Goal: Task Accomplishment & Management: Manage account settings

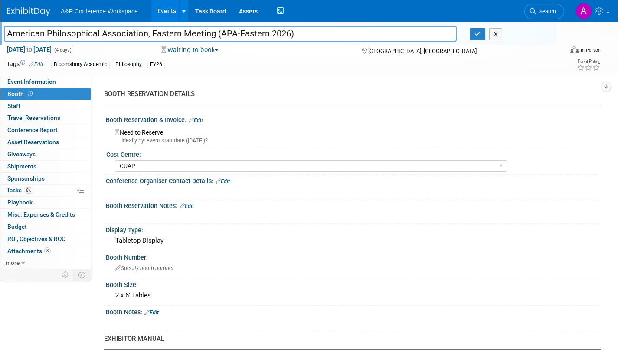
select select "CUAP"
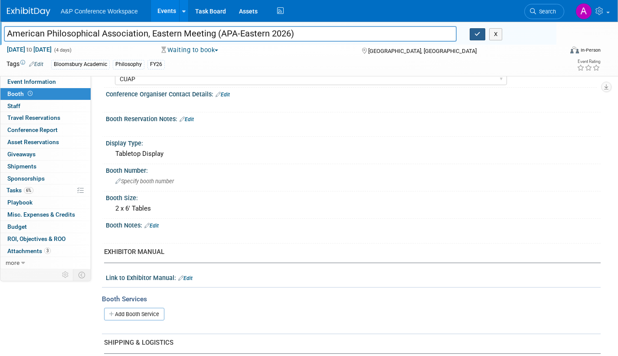
click at [479, 36] on icon "button" at bounding box center [478, 34] width 6 height 6
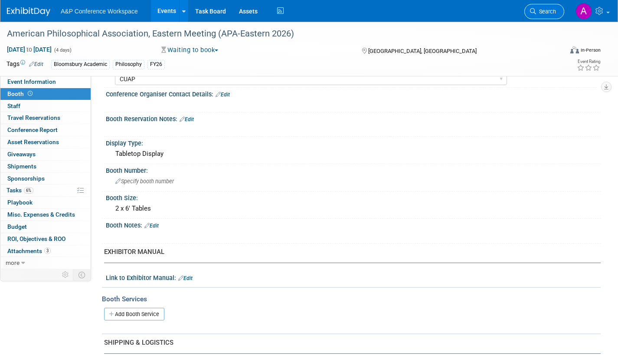
click at [548, 12] on span "Search" at bounding box center [546, 11] width 20 height 7
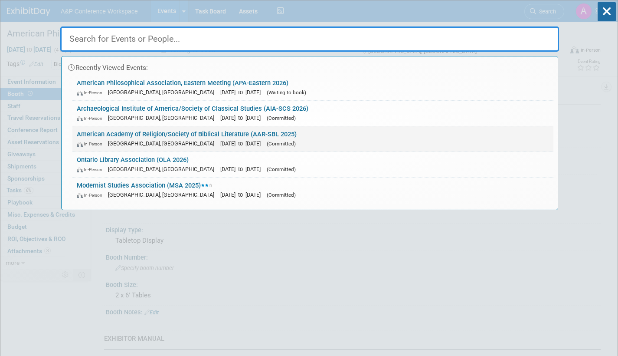
click at [272, 138] on link "American Academy of Religion/Society of Biblical Literature (AAR-SBL 2025) In-P…" at bounding box center [312, 138] width 481 height 25
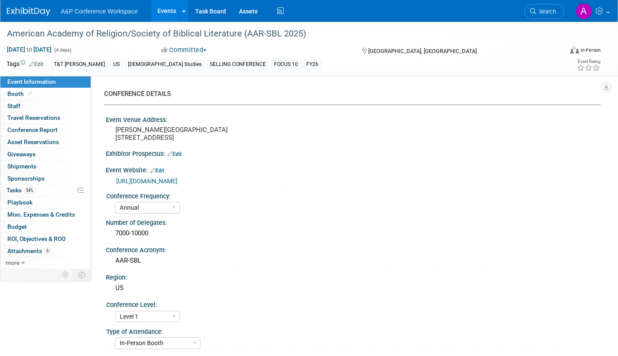
select select "Annual"
select select "Level 1"
select select "In-Person Booth"
select select "[DEMOGRAPHIC_DATA] Studies"
select select "T&T [PERSON_NAME]"
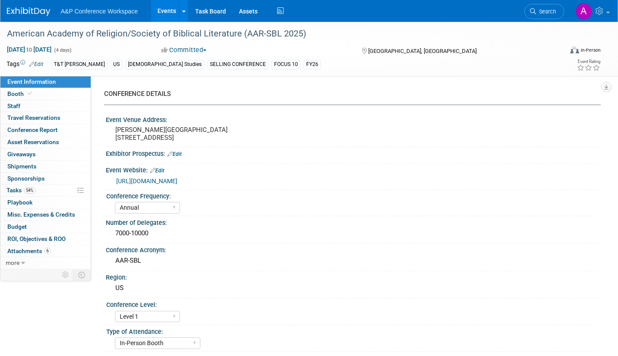
select select "[PERSON_NAME]"
select select "Networking/Commissioning"
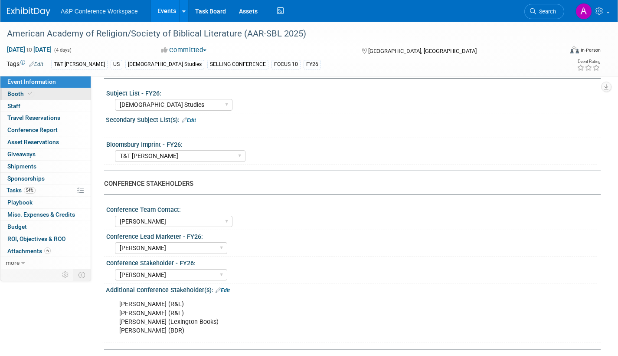
click at [12, 92] on span "Booth" at bounding box center [20, 93] width 26 height 7
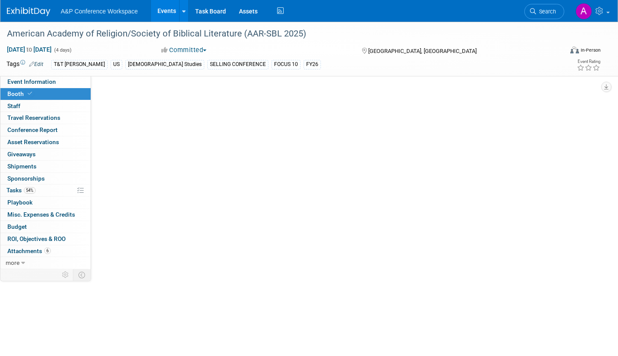
select select "CUAP"
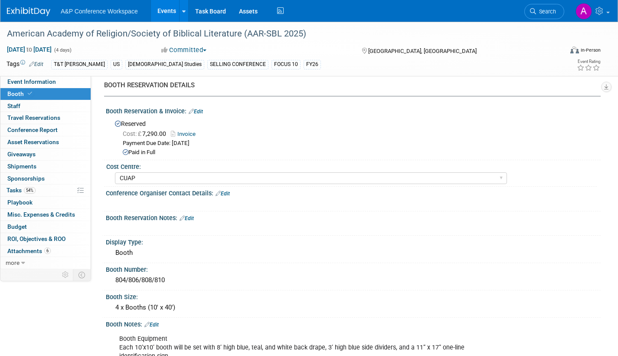
scroll to position [130, 0]
